Goal: Transaction & Acquisition: Purchase product/service

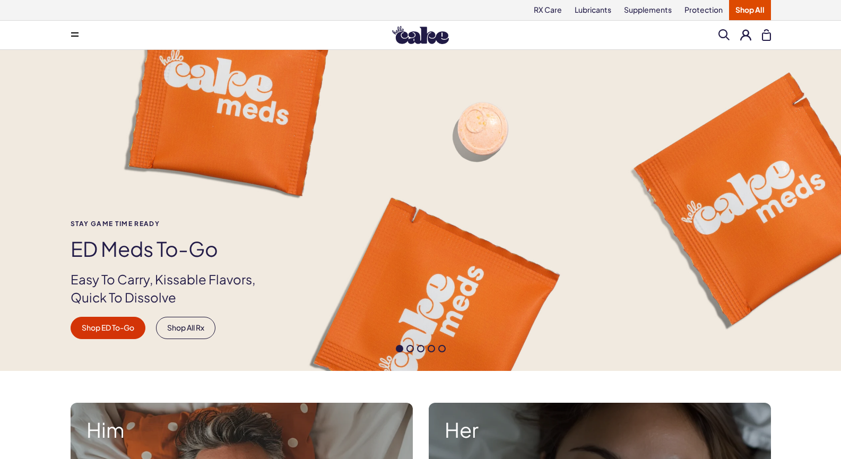
click at [726, 29] on div "Menu Search Clear All" at bounding box center [421, 34] width 764 height 21
click at [724, 31] on span at bounding box center [723, 34] width 11 height 11
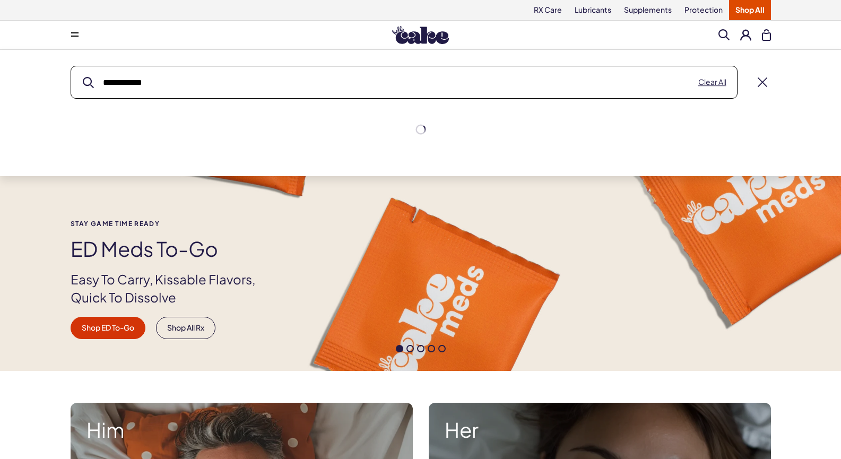
type input "**********"
click at [83, 77] on button "submit" at bounding box center [88, 82] width 11 height 11
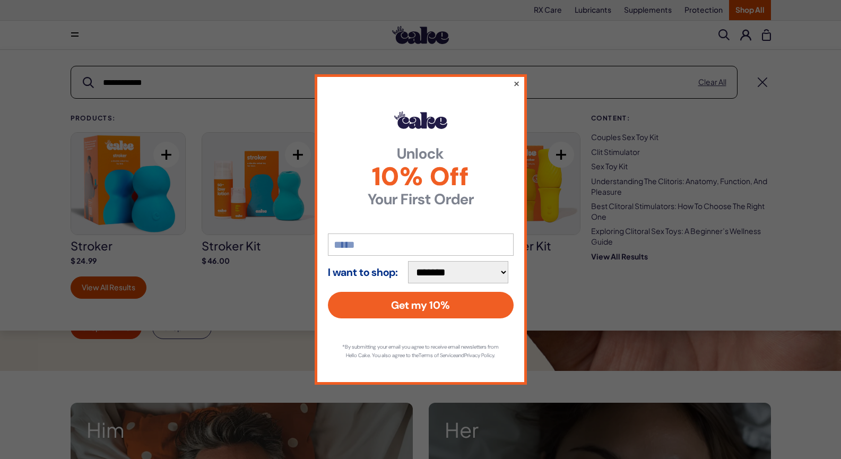
click at [517, 77] on button "×" at bounding box center [515, 83] width 7 height 13
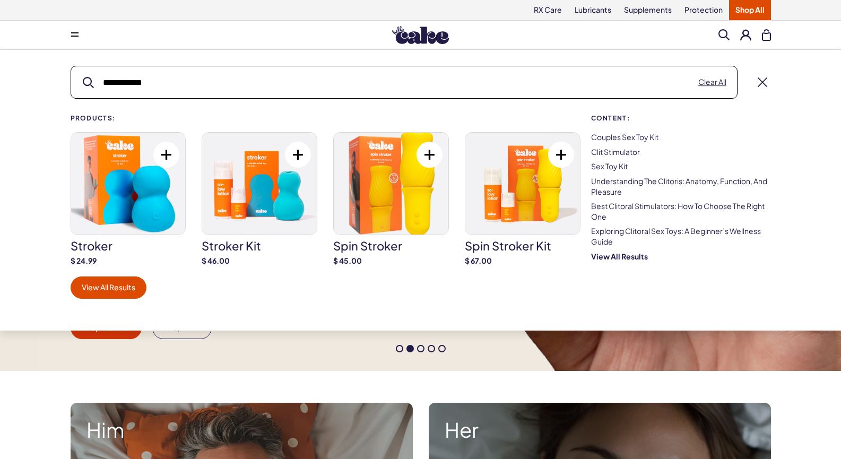
click at [149, 178] on img at bounding box center [128, 184] width 115 height 102
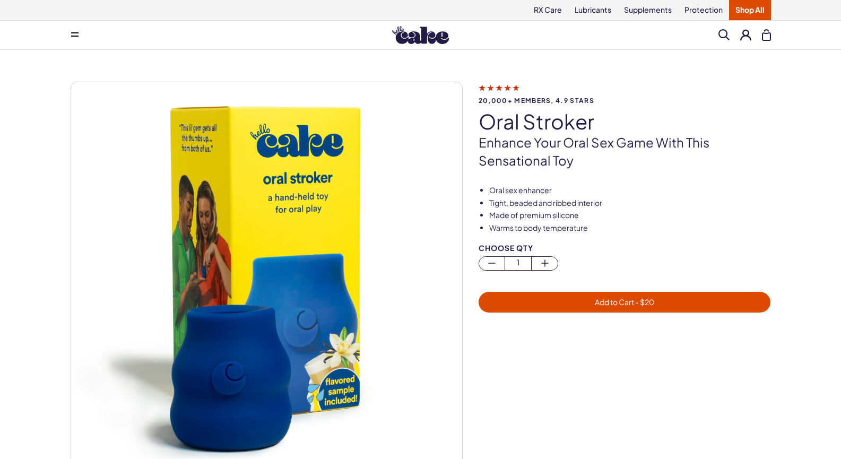
click at [155, 167] on img at bounding box center [266, 277] width 391 height 391
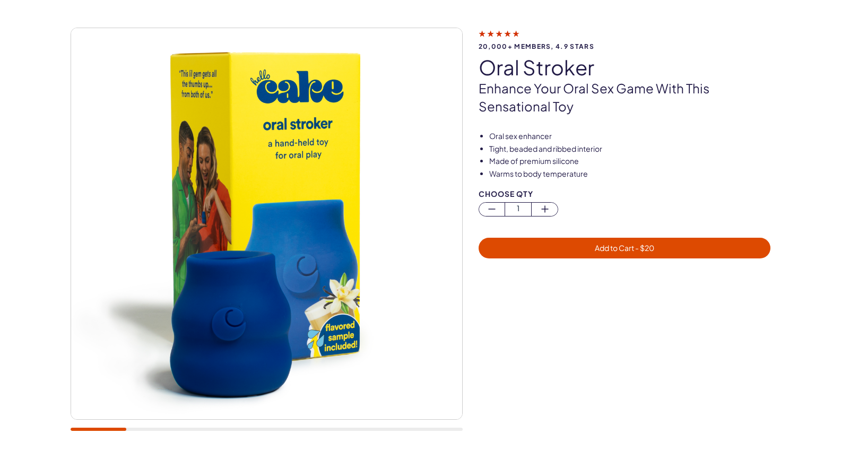
scroll to position [53, 0]
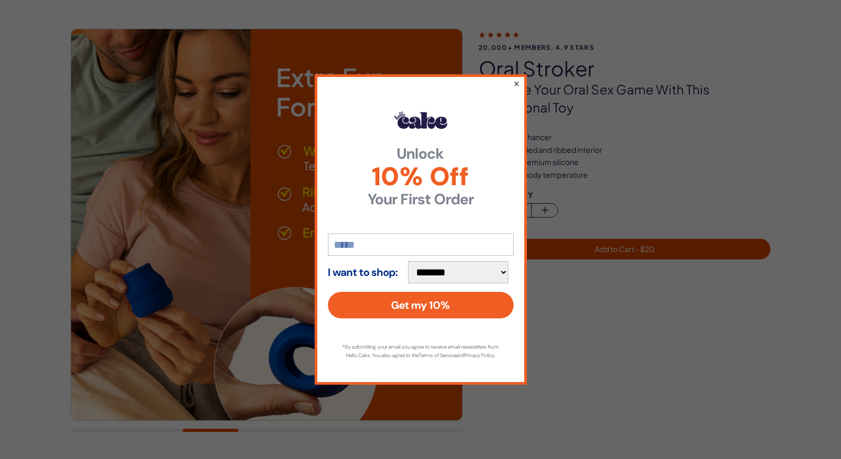
click at [514, 81] on button "×" at bounding box center [515, 83] width 7 height 13
